Goal: Task Accomplishment & Management: Manage account settings

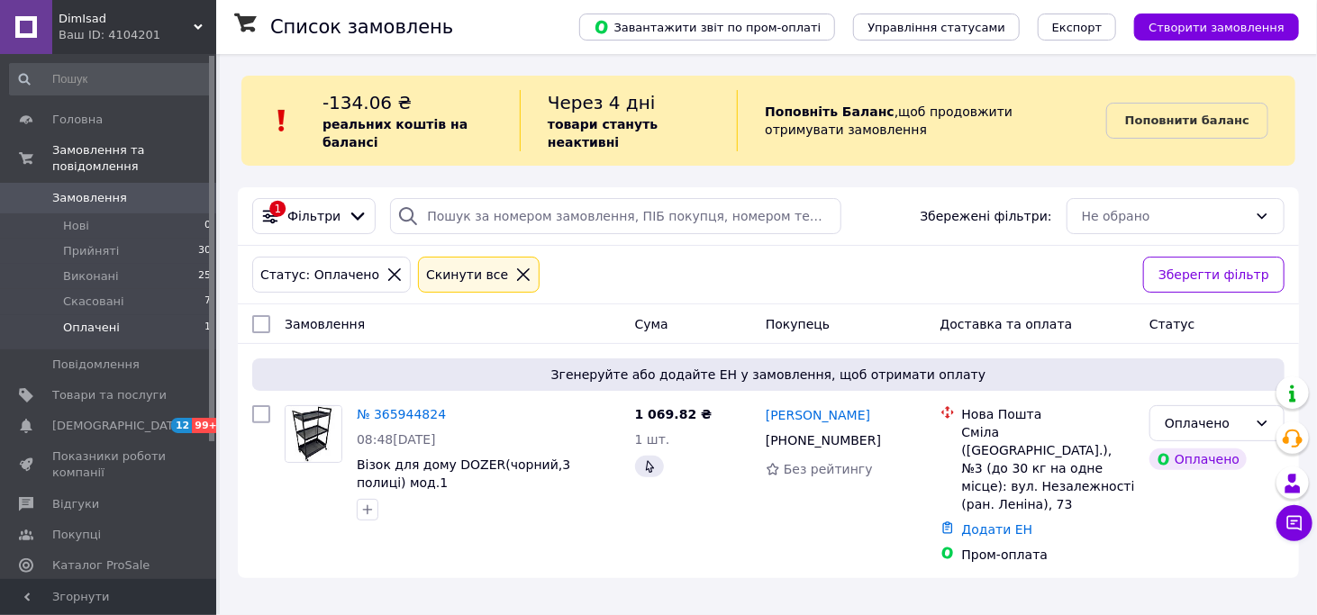
click at [158, 315] on li "Оплачені 1" at bounding box center [111, 332] width 222 height 34
click at [86, 294] on span "Скасовані" at bounding box center [93, 302] width 61 height 16
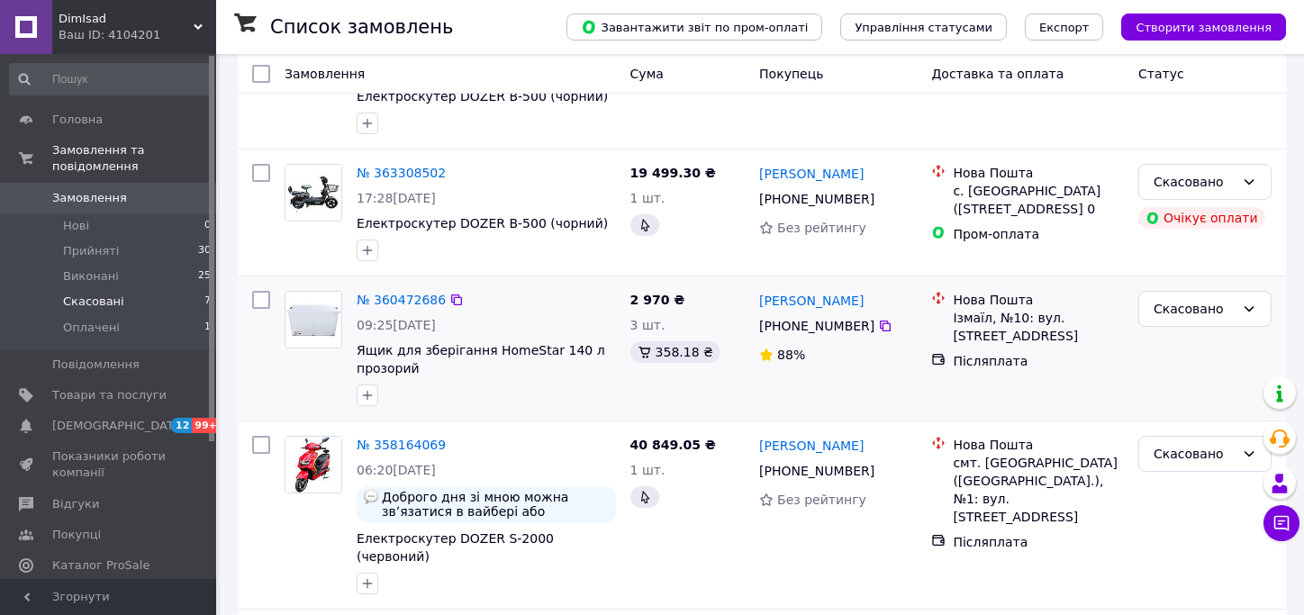
scroll to position [360, 0]
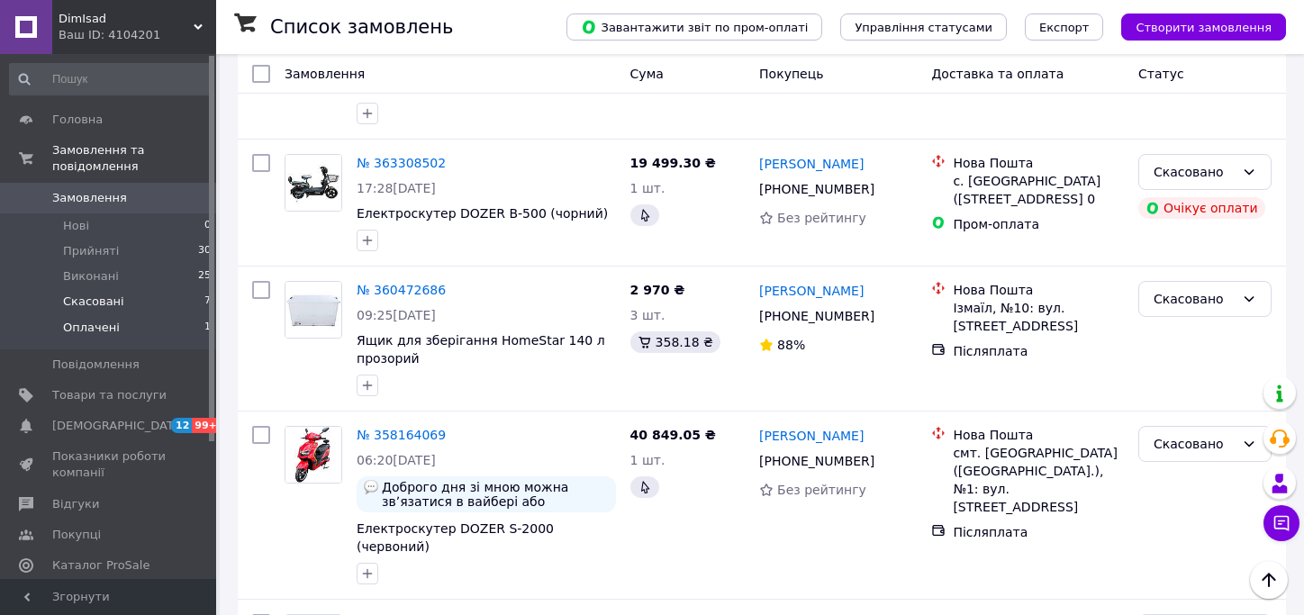
click at [118, 315] on li "Оплачені 1" at bounding box center [111, 332] width 222 height 34
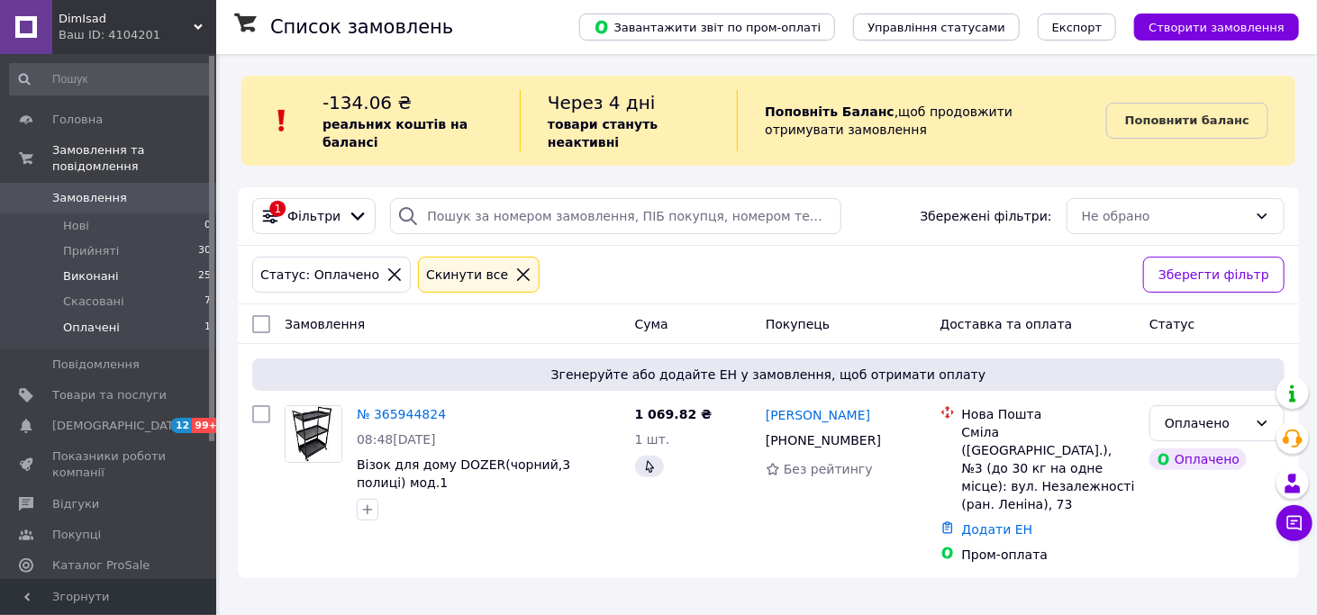
click at [154, 264] on li "Виконані 25" at bounding box center [111, 276] width 222 height 25
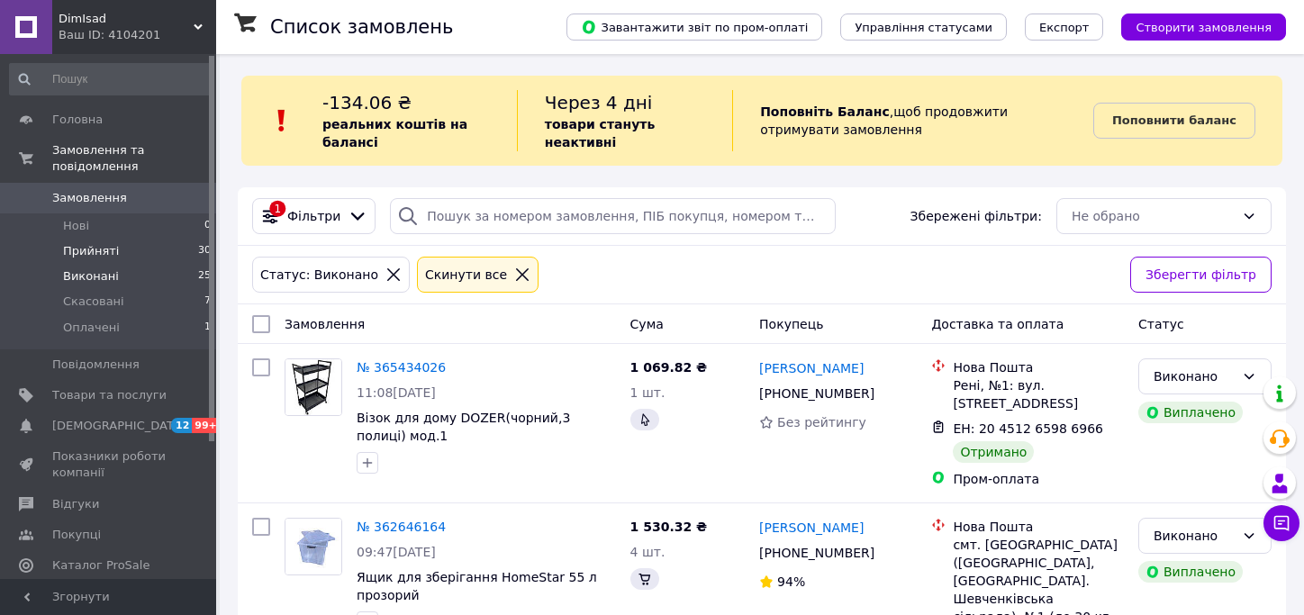
click at [126, 239] on li "Прийняті 30" at bounding box center [111, 251] width 222 height 25
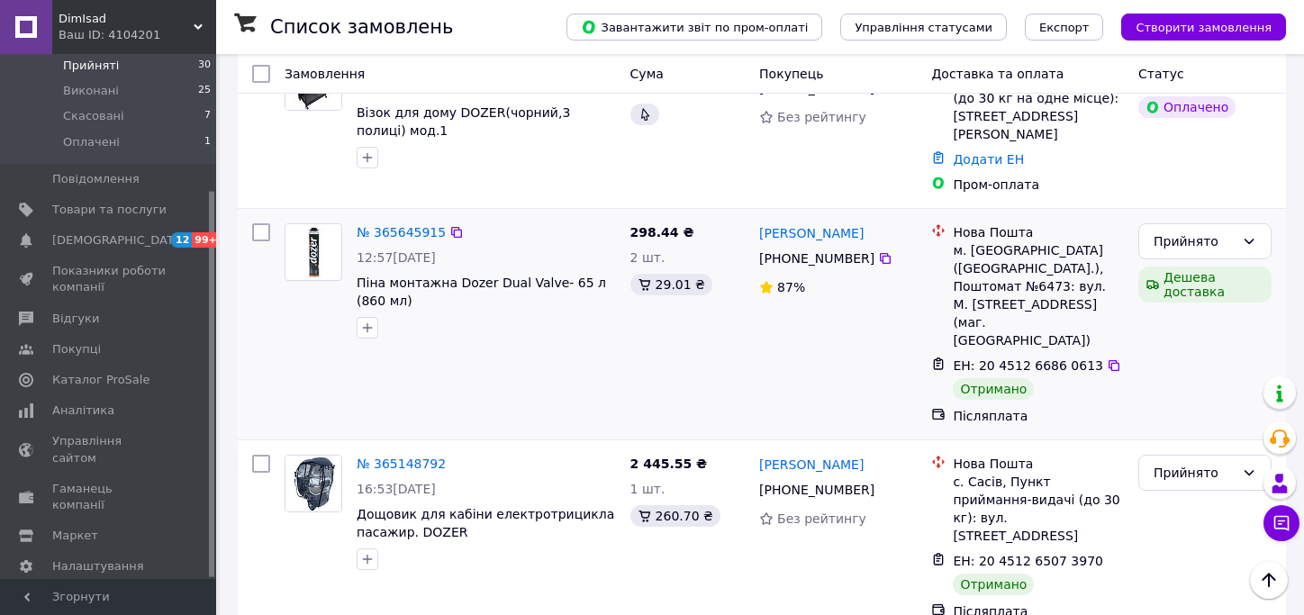
scroll to position [616, 0]
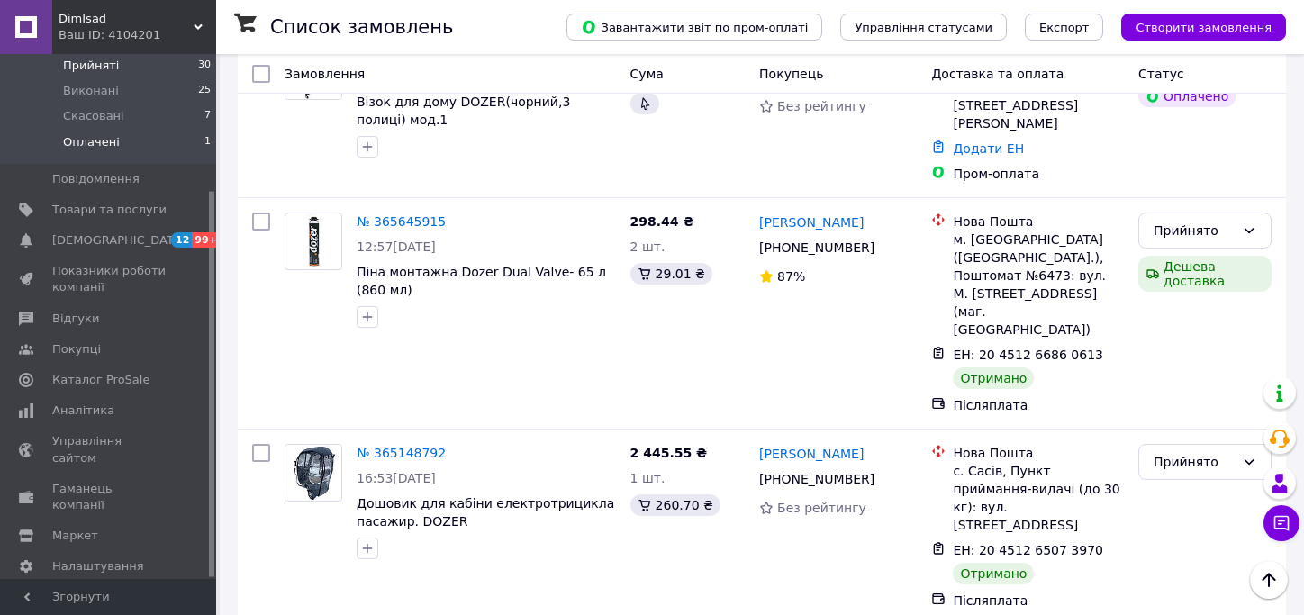
click at [126, 130] on li "Оплачені 1" at bounding box center [111, 147] width 222 height 34
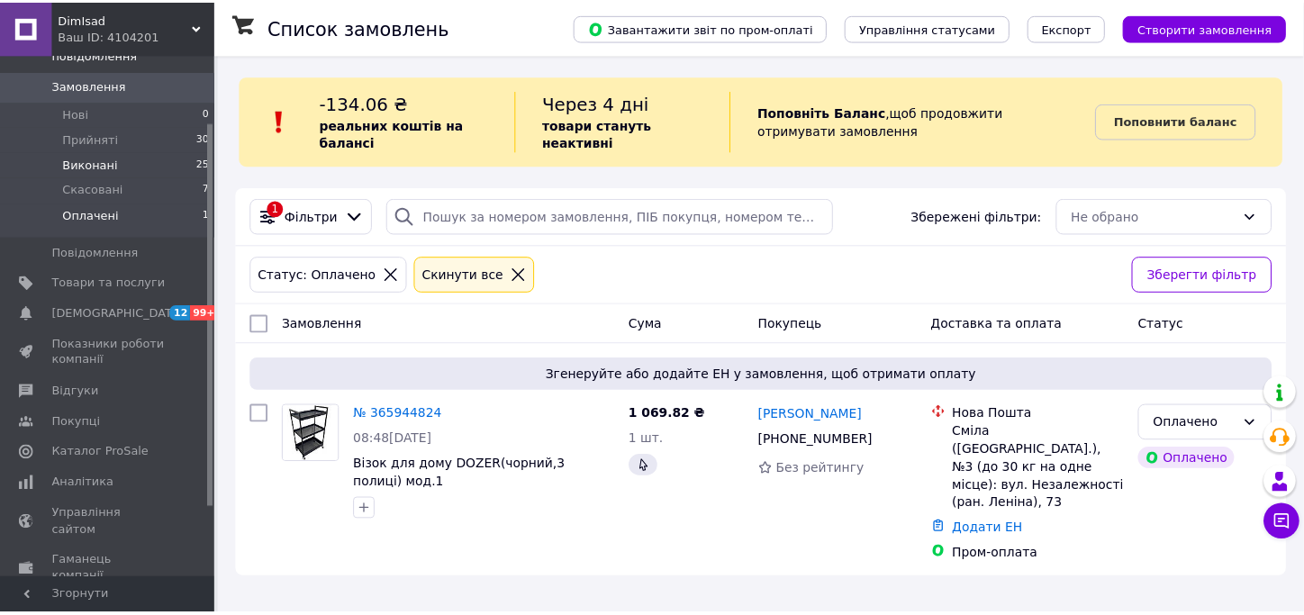
scroll to position [5, 0]
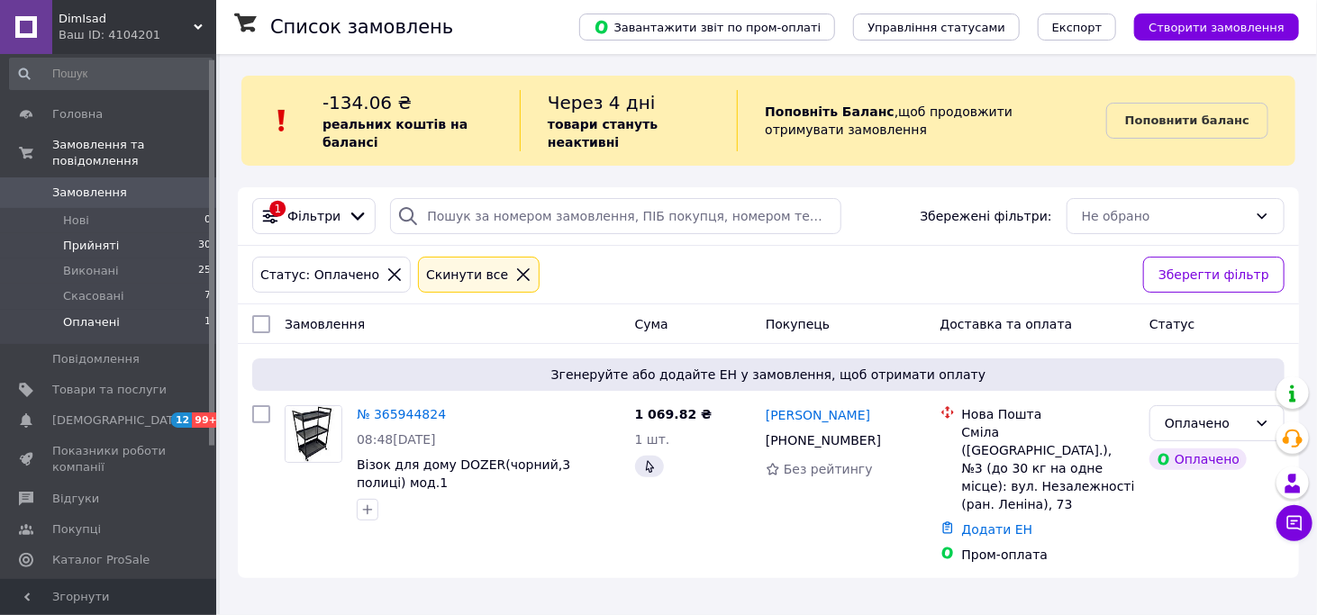
click at [148, 233] on li "Прийняті 30" at bounding box center [111, 245] width 222 height 25
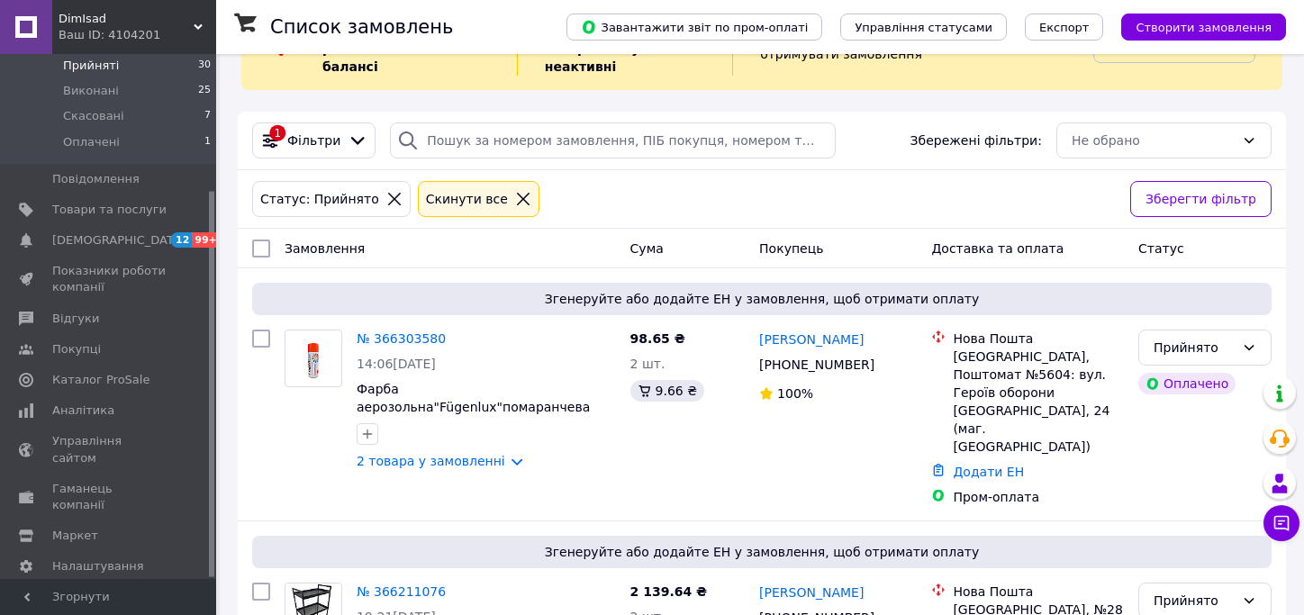
scroll to position [180, 0]
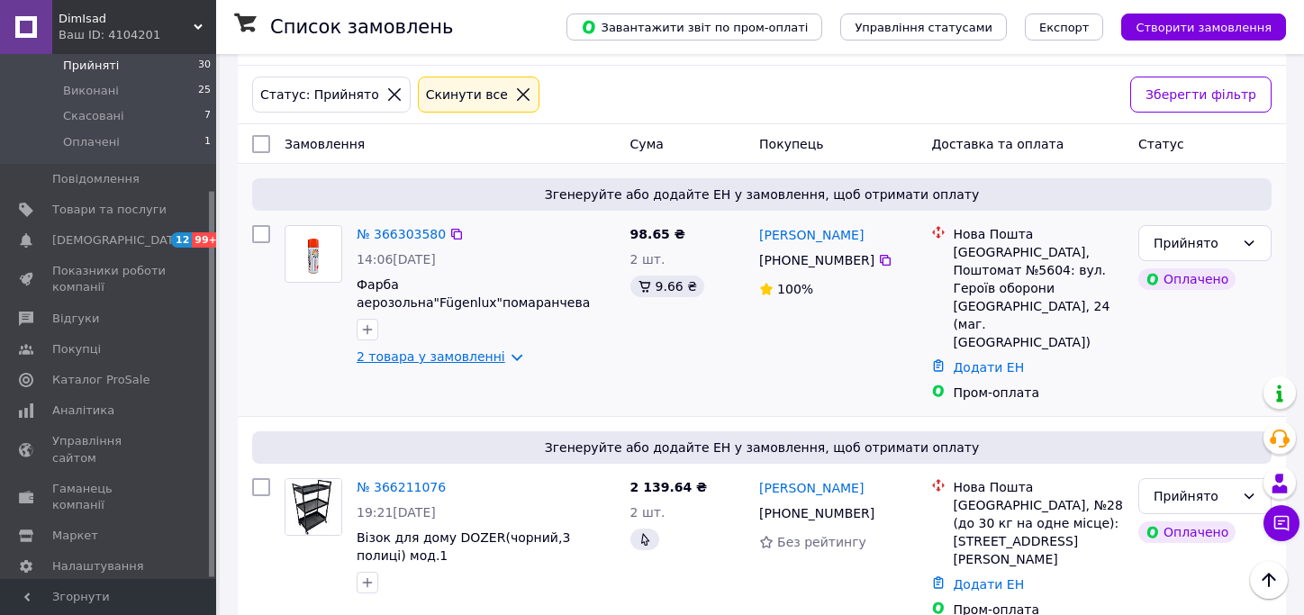
click at [478, 361] on link "2 товара у замовленні" at bounding box center [431, 356] width 149 height 14
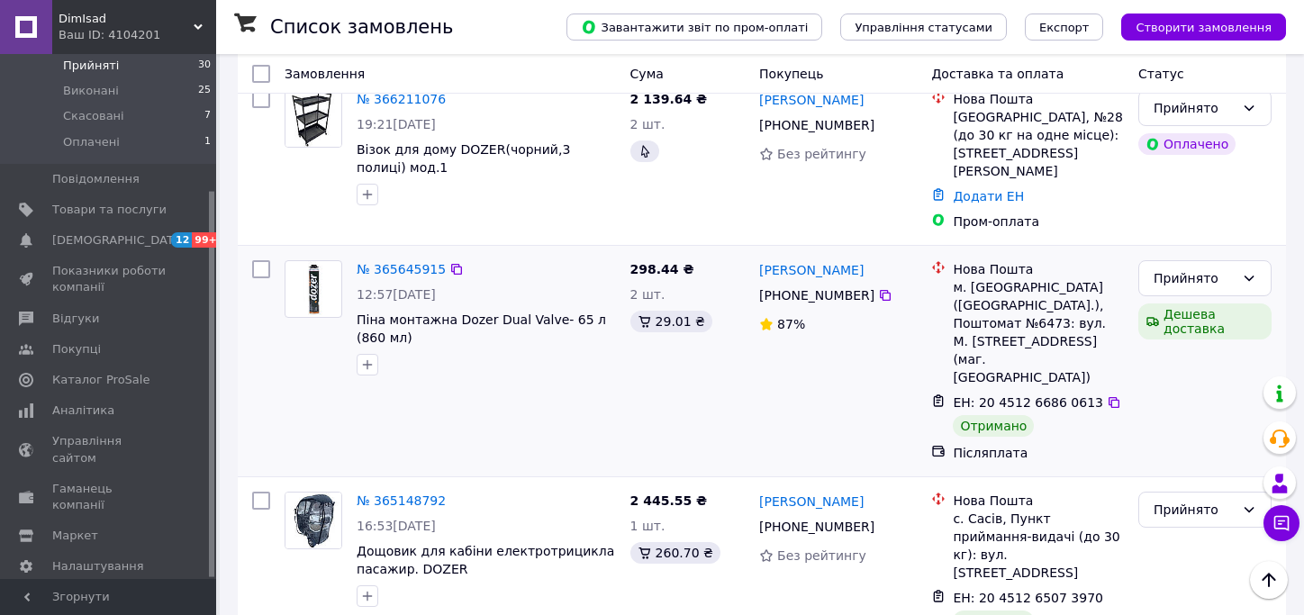
scroll to position [721, 0]
